Goal: Manage account settings

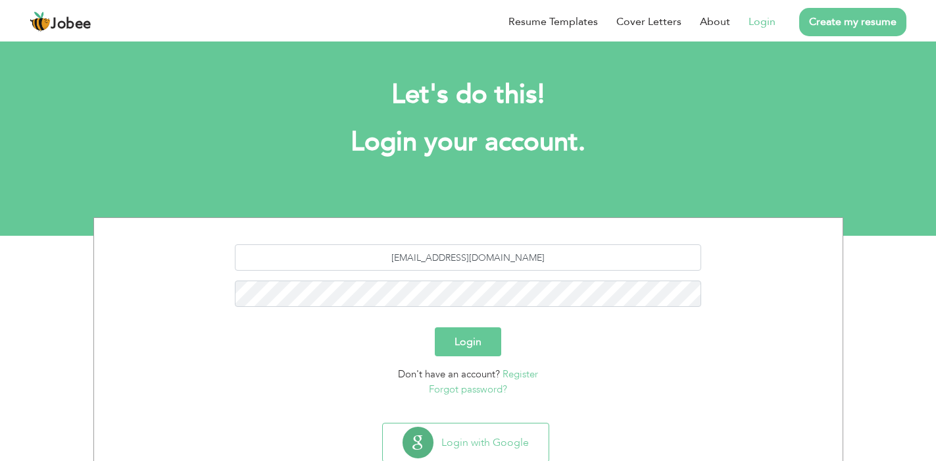
click at [455, 348] on button "Login" at bounding box center [468, 341] width 66 height 29
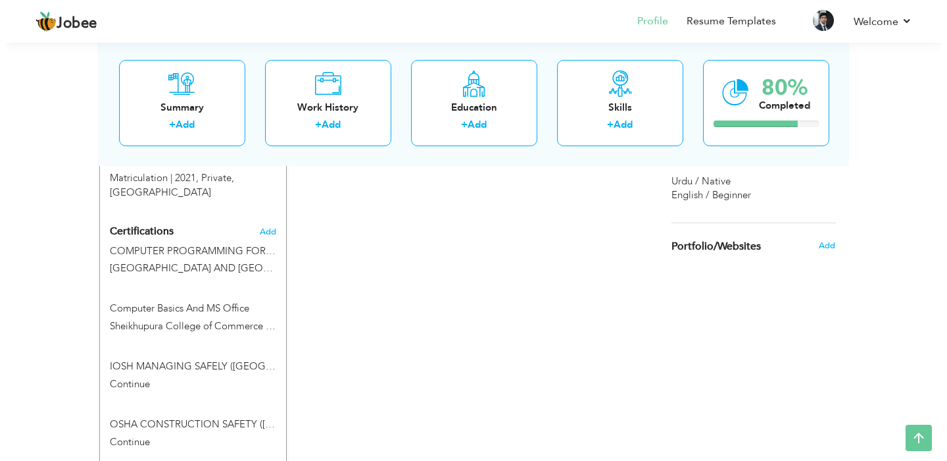
scroll to position [658, 0]
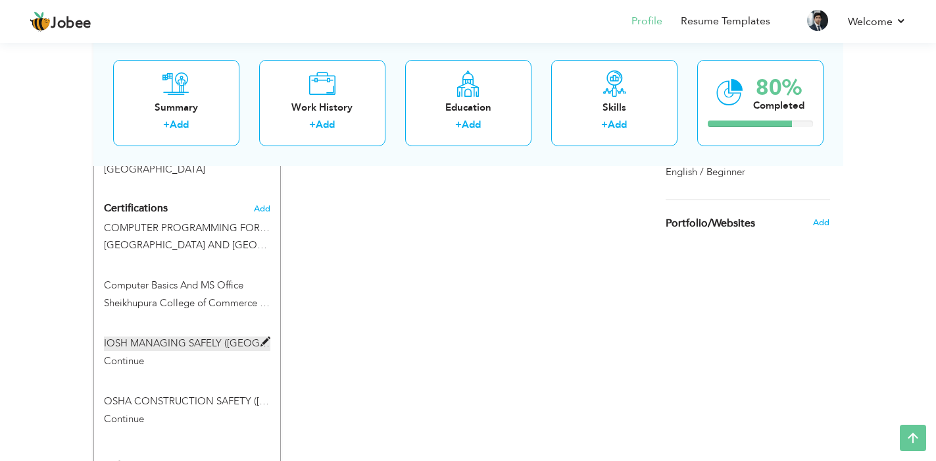
click at [261, 341] on span at bounding box center [266, 342] width 10 height 10
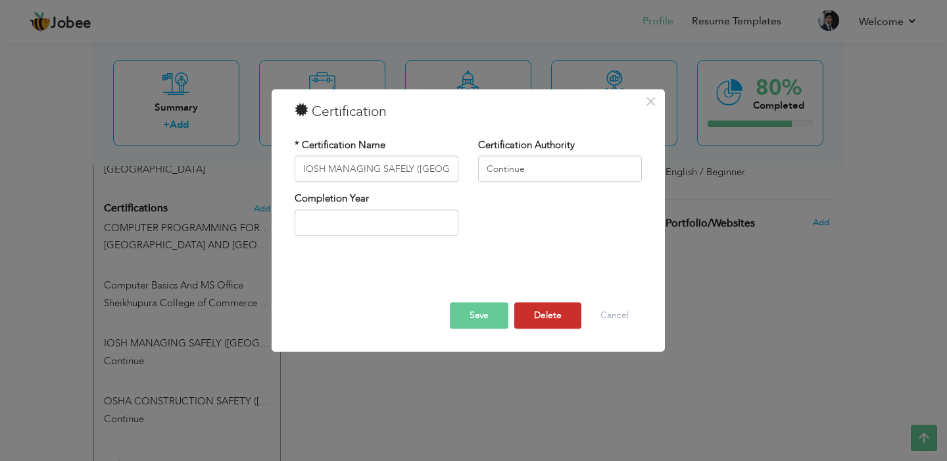
click at [552, 319] on button "Delete" at bounding box center [547, 316] width 67 height 26
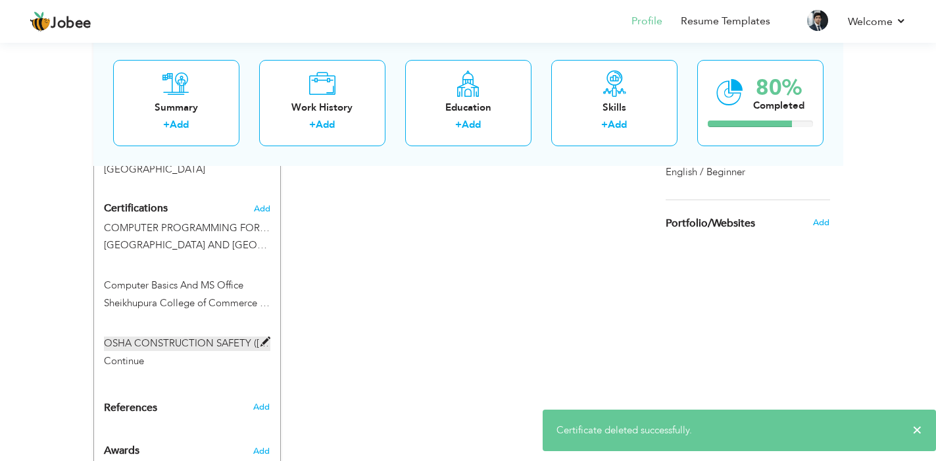
click at [266, 341] on span at bounding box center [266, 342] width 10 height 10
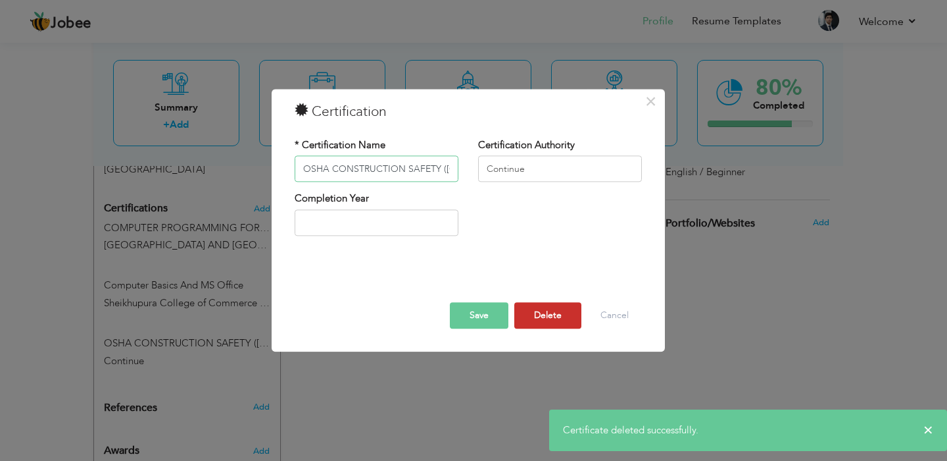
scroll to position [0, 7]
click at [549, 318] on button "Delete" at bounding box center [547, 316] width 67 height 26
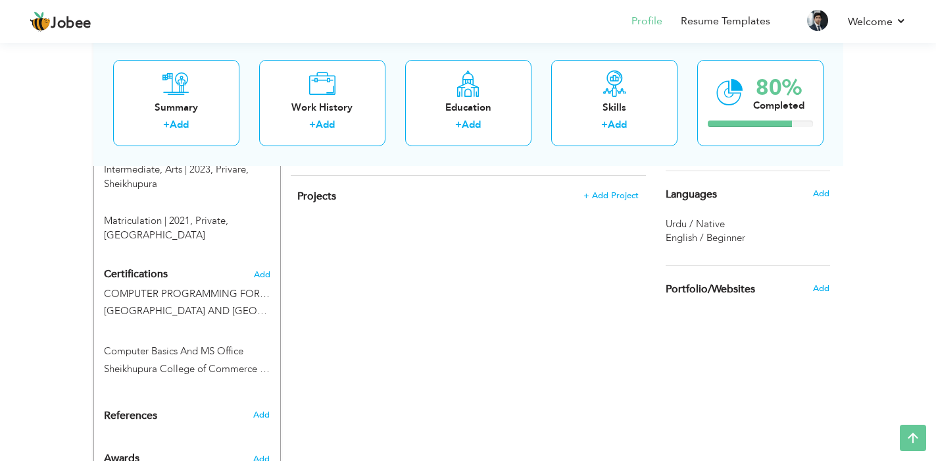
scroll to position [461, 0]
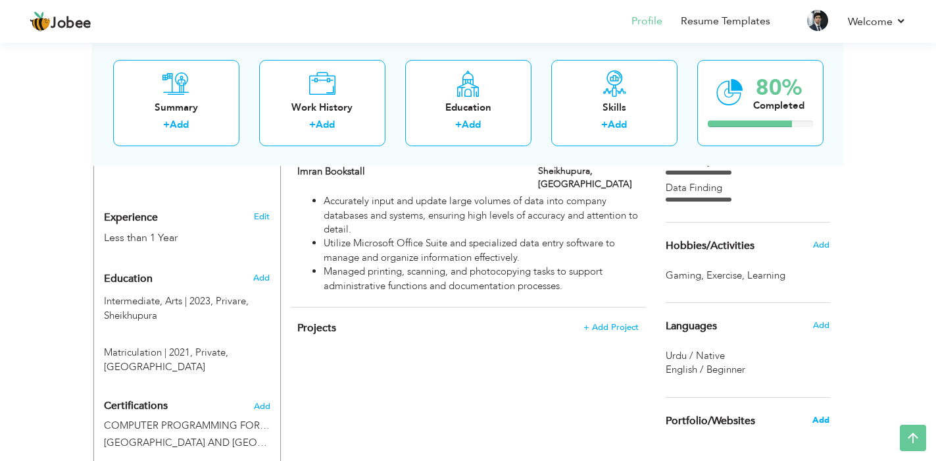
click at [819, 422] on span "Add" at bounding box center [821, 420] width 17 height 12
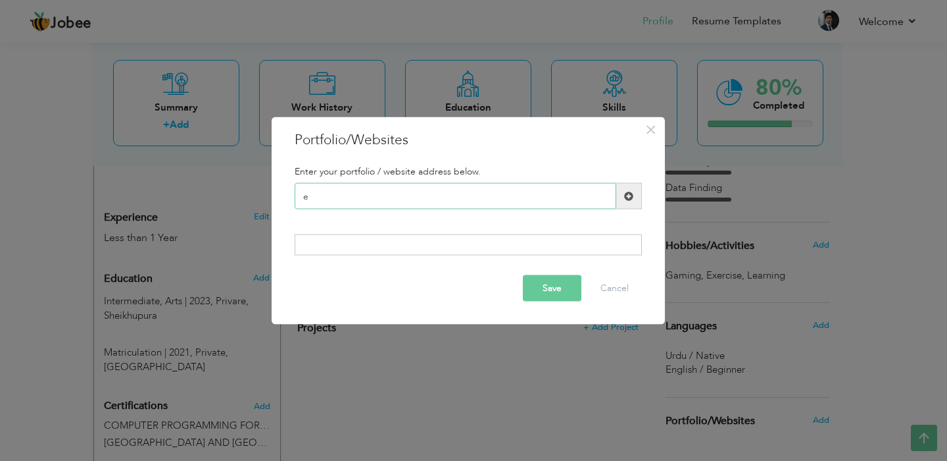
drag, startPoint x: 416, startPoint y: 206, endPoint x: 193, endPoint y: 165, distance: 226.1
click at [193, 165] on div "× Portfolio/Websites Enter your portfolio / website address below. e" at bounding box center [473, 230] width 947 height 461
type input "e"
click at [636, 293] on button "Cancel" at bounding box center [615, 287] width 55 height 26
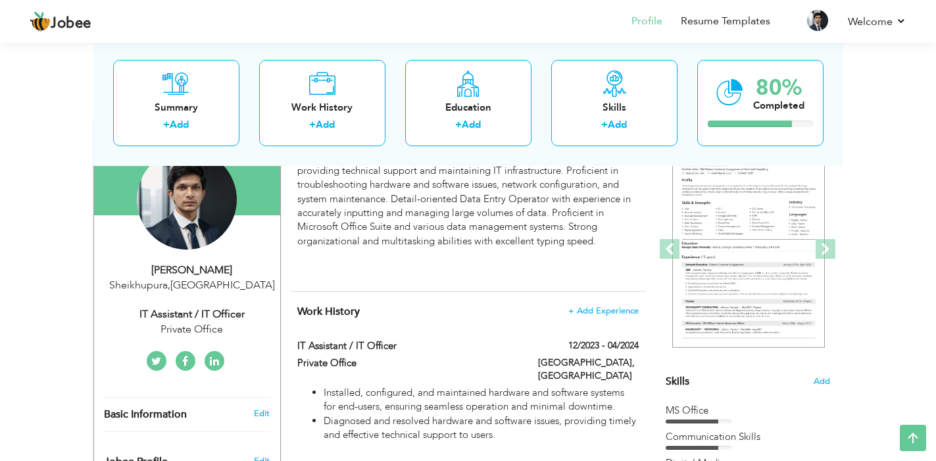
scroll to position [132, 0]
